Goal: Task Accomplishment & Management: Manage account settings

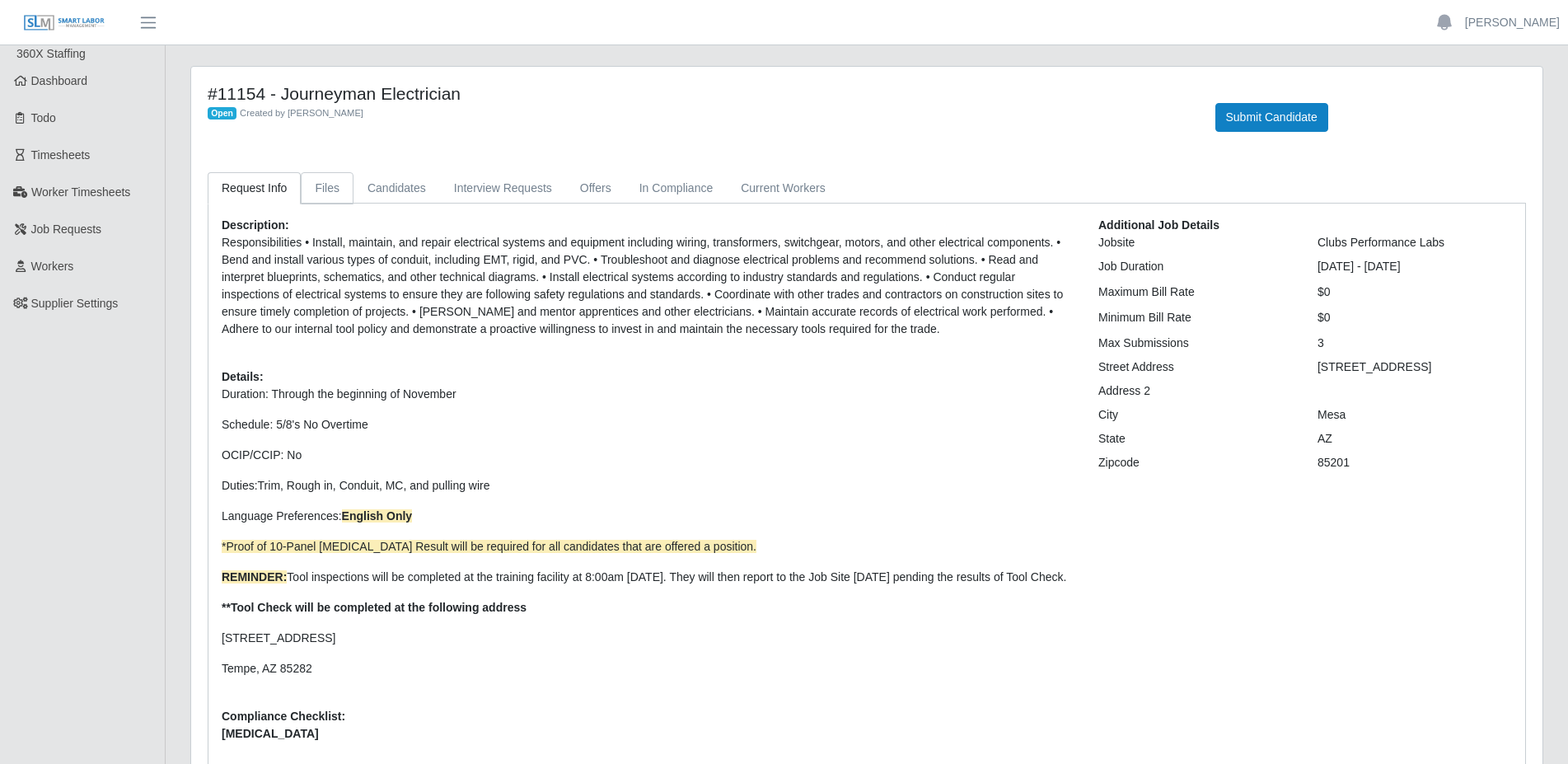
click at [343, 194] on link "Files" at bounding box center [327, 187] width 52 height 32
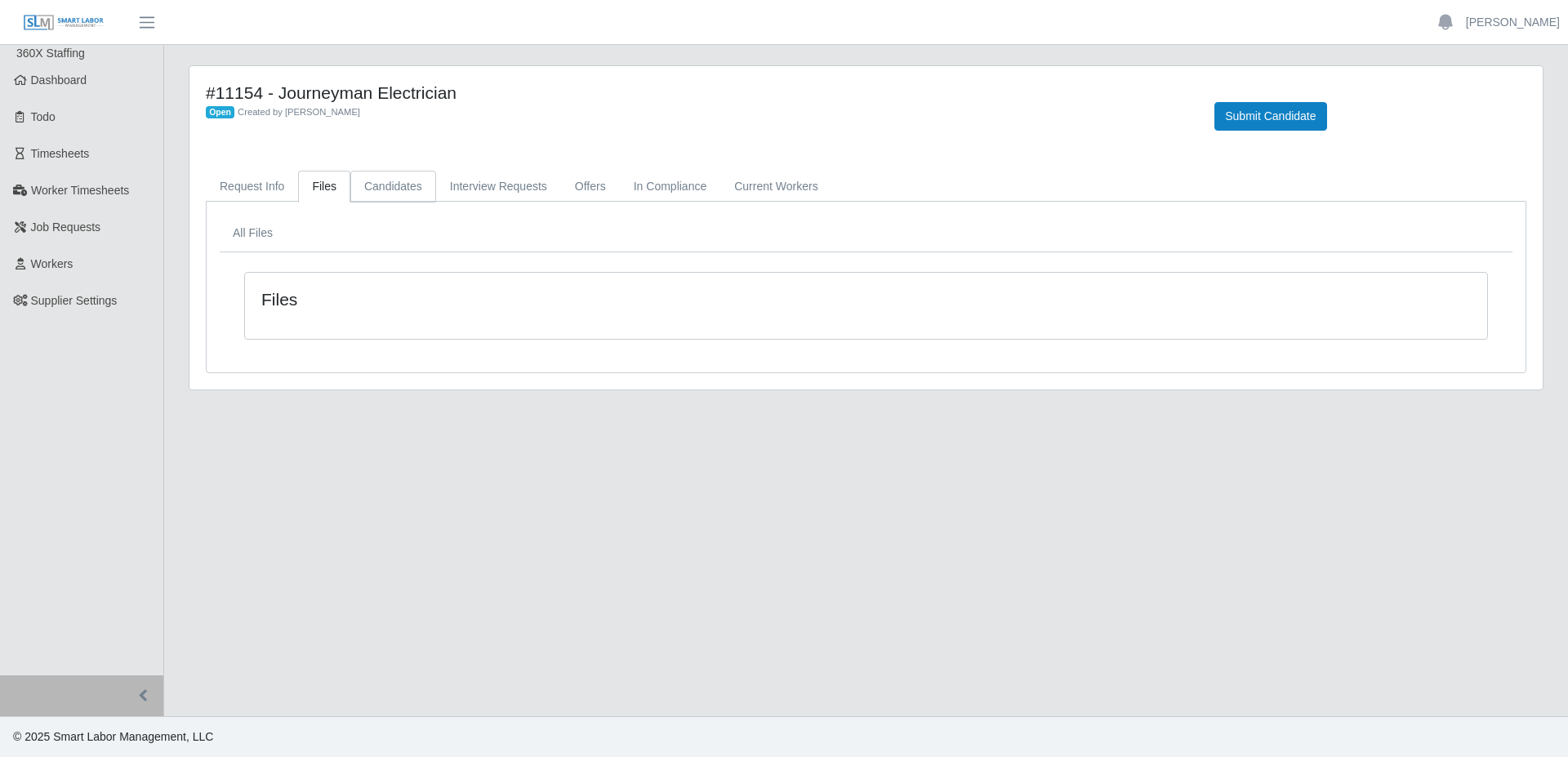
click at [390, 195] on link "Candidates" at bounding box center [392, 186] width 86 height 32
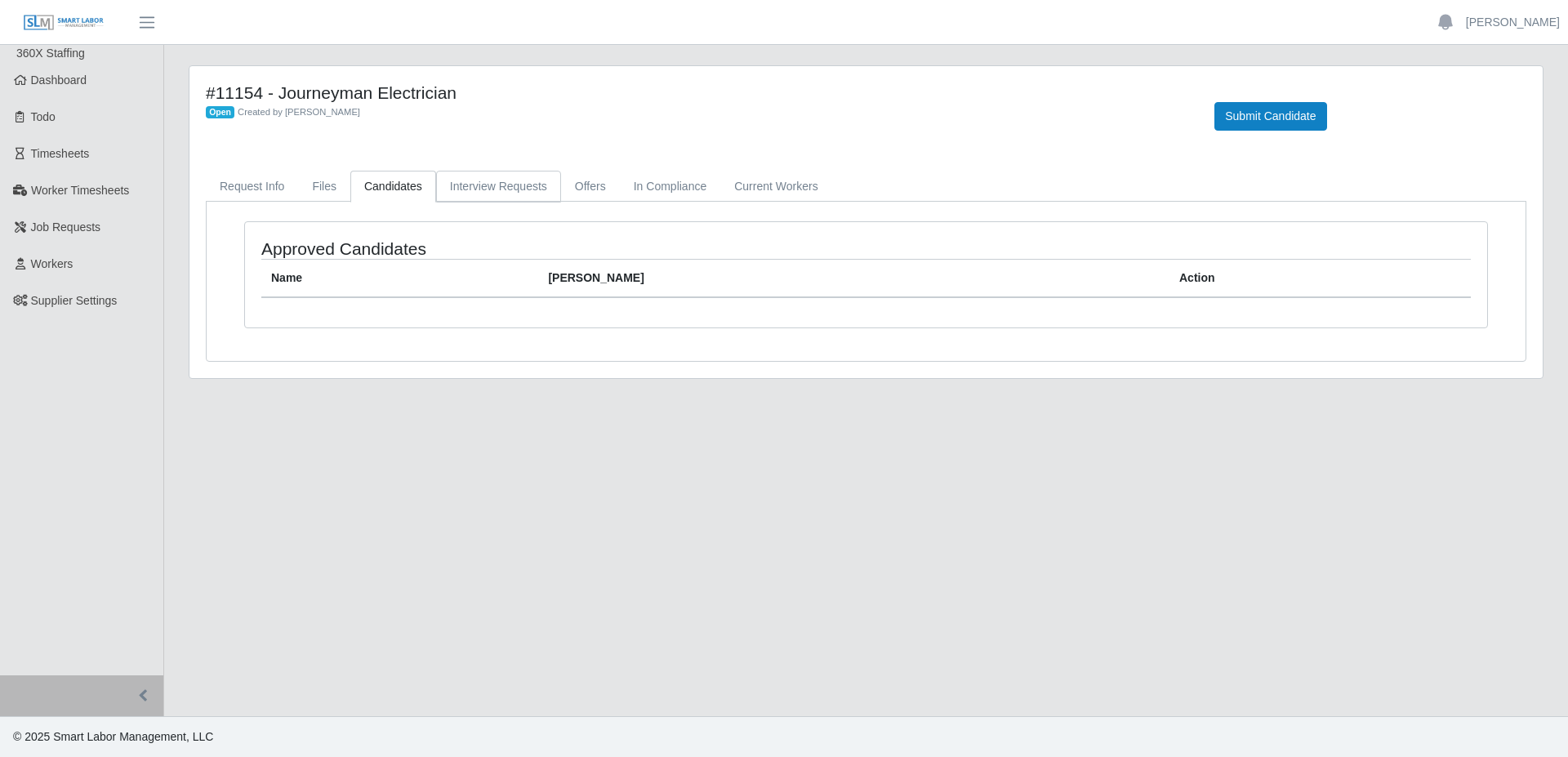
click at [483, 192] on link "Interview Requests" at bounding box center [498, 186] width 125 height 32
click at [594, 188] on link "Offers" at bounding box center [590, 186] width 59 height 32
click at [661, 186] on link "In Compliance" at bounding box center [670, 186] width 101 height 32
click at [786, 189] on link "Current Workers" at bounding box center [775, 186] width 111 height 32
click at [246, 185] on link "Request Info" at bounding box center [252, 186] width 92 height 32
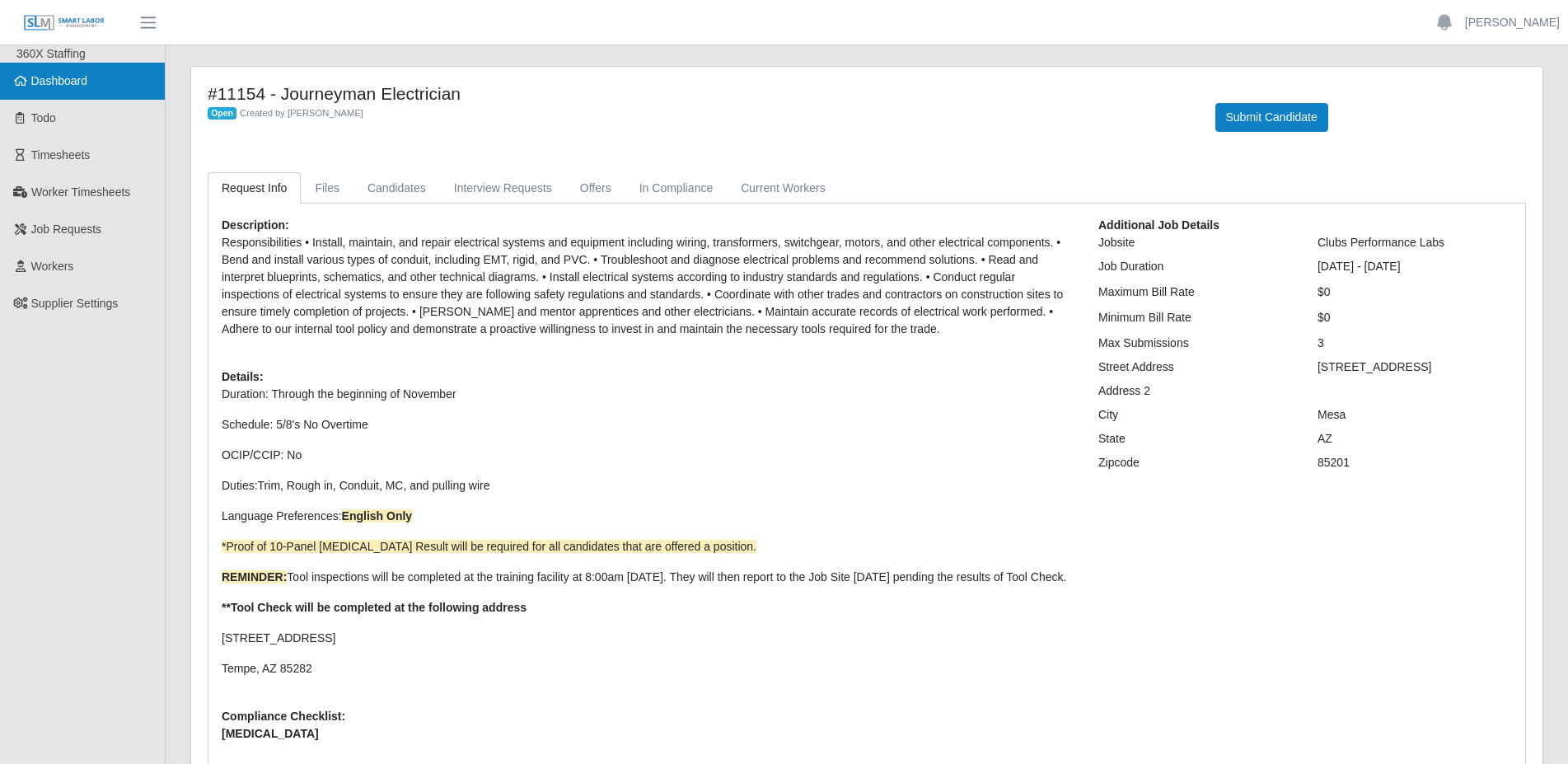
click at [71, 74] on span "Dashboard" at bounding box center [59, 81] width 57 height 14
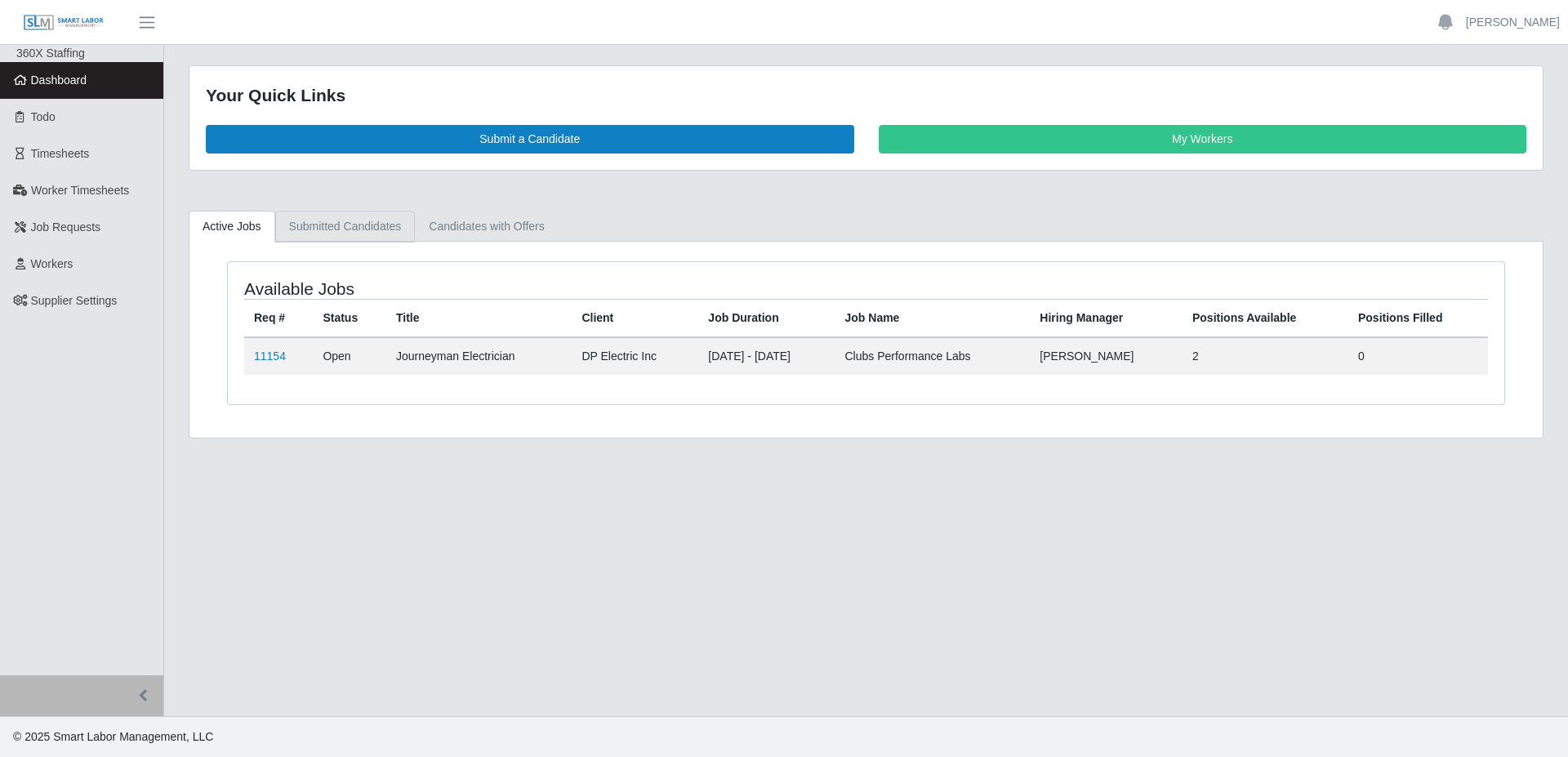
click at [325, 230] on link "Submitted Candidates" at bounding box center [345, 226] width 140 height 32
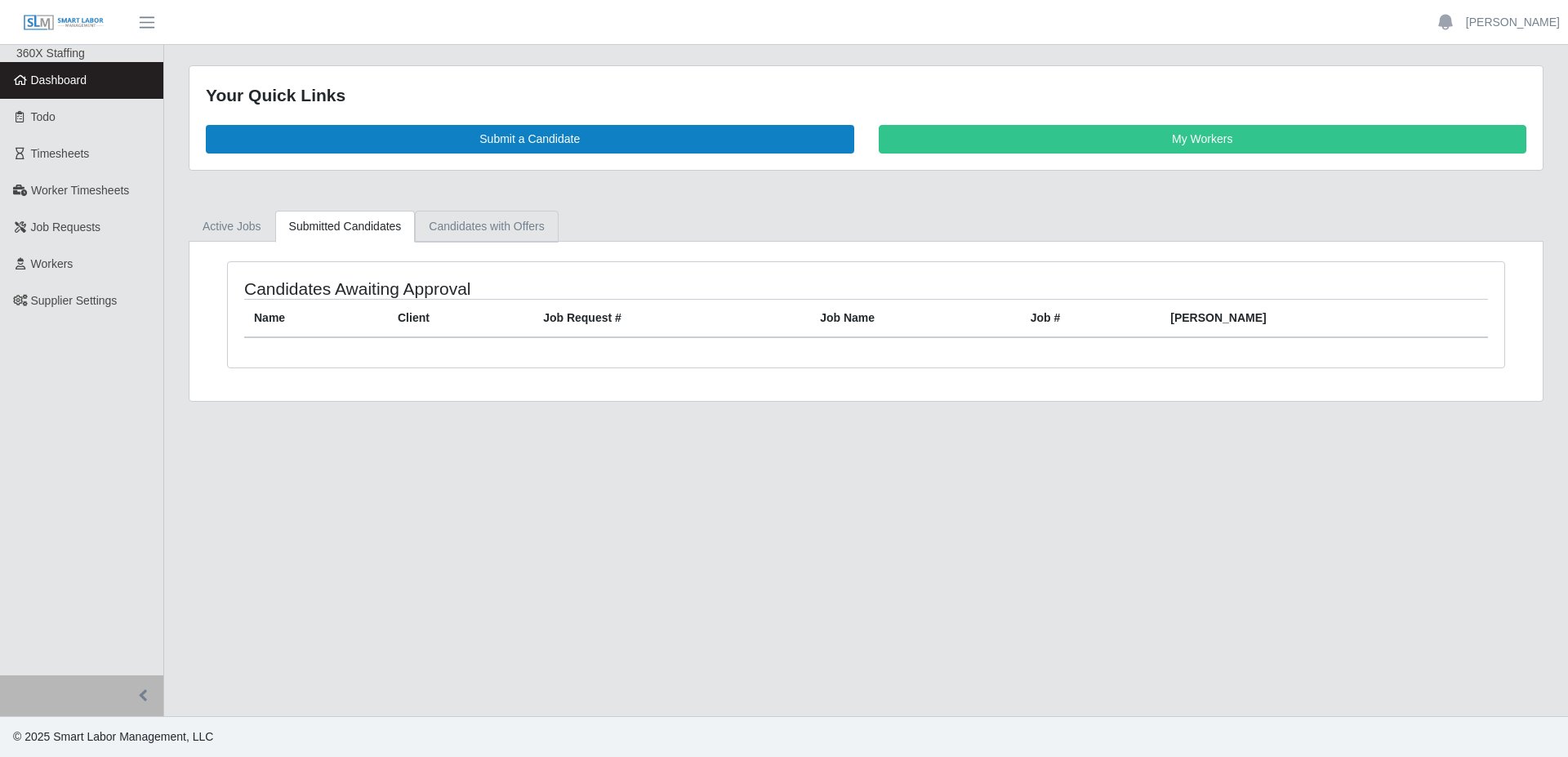
click at [468, 227] on link "Candidates with Offers" at bounding box center [486, 226] width 143 height 32
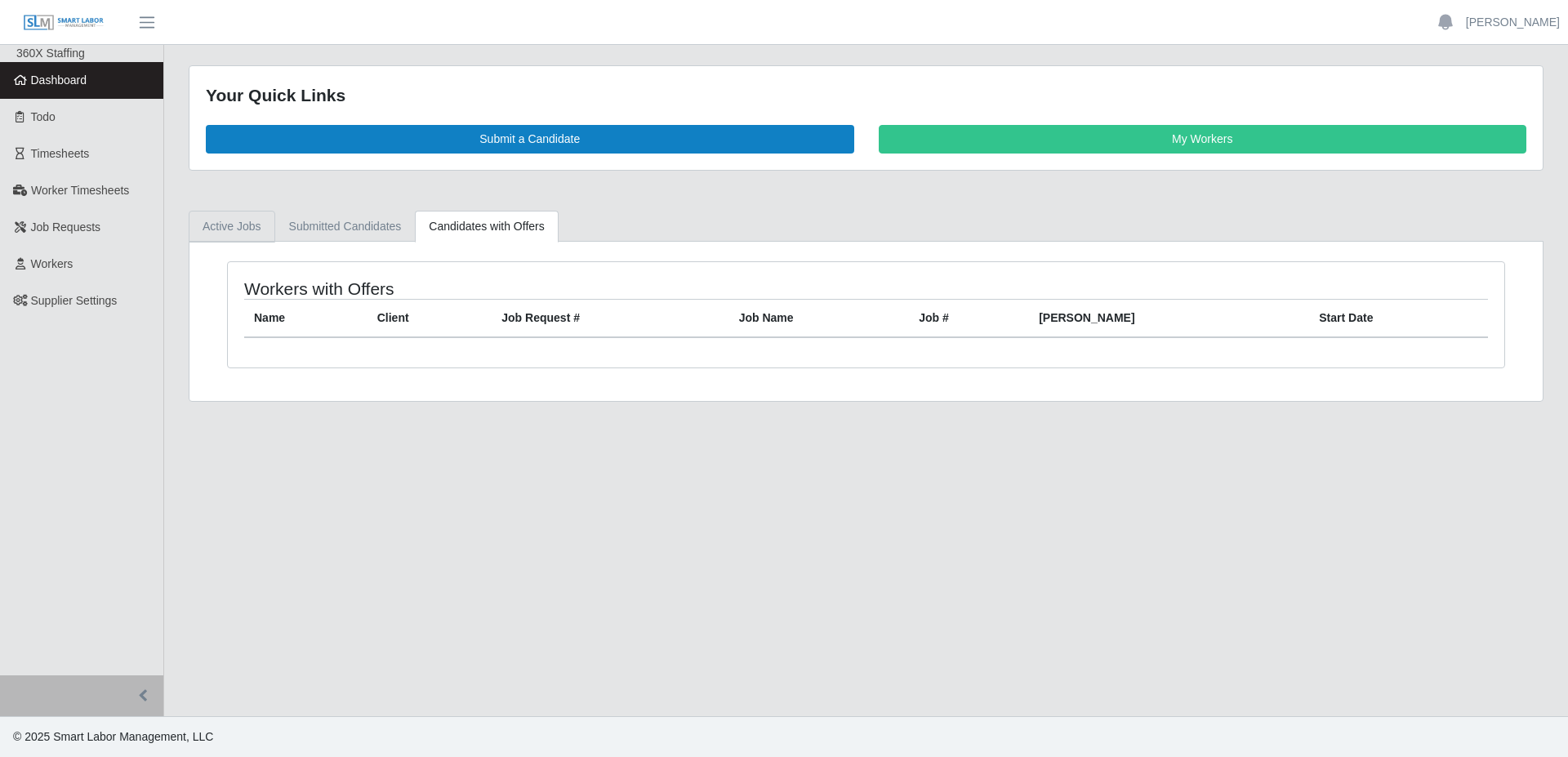
click at [237, 235] on link "Active Jobs" at bounding box center [232, 226] width 87 height 32
